Goal: Find specific page/section: Find specific page/section

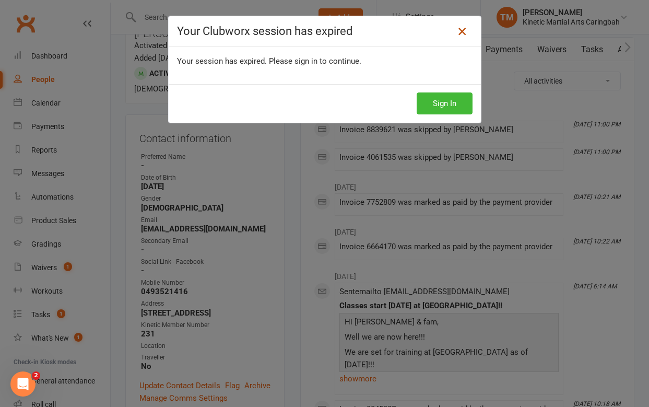
click at [467, 30] on icon at bounding box center [462, 31] width 13 height 13
click at [451, 35] on h4 "Your Clubworx session has expired" at bounding box center [324, 31] width 295 height 13
click at [466, 29] on icon at bounding box center [462, 31] width 13 height 13
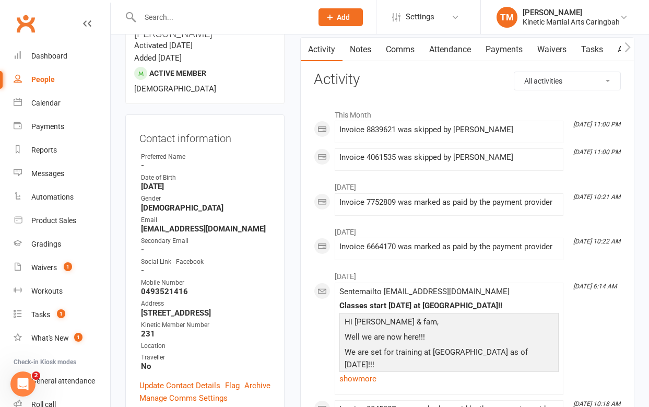
click at [184, 8] on div at bounding box center [215, 17] width 180 height 34
click at [172, 20] on input "text" at bounding box center [221, 17] width 168 height 15
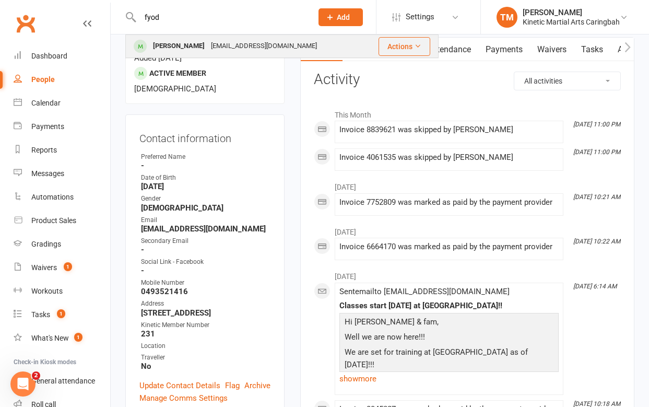
type input "fyod"
click at [164, 41] on div "[PERSON_NAME]" at bounding box center [179, 46] width 58 height 15
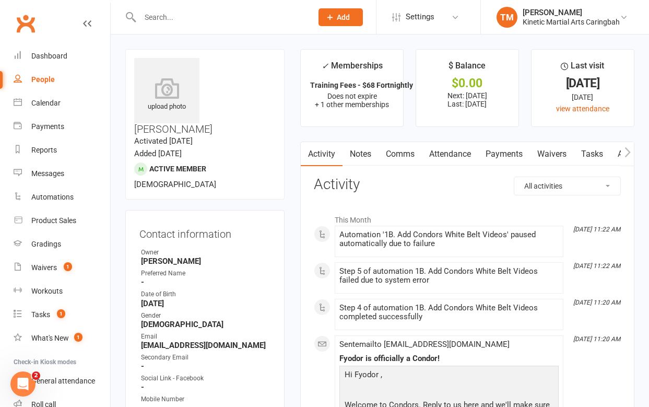
click at [505, 155] on link "Payments" at bounding box center [504, 154] width 52 height 24
